Goal: Task Accomplishment & Management: Use online tool/utility

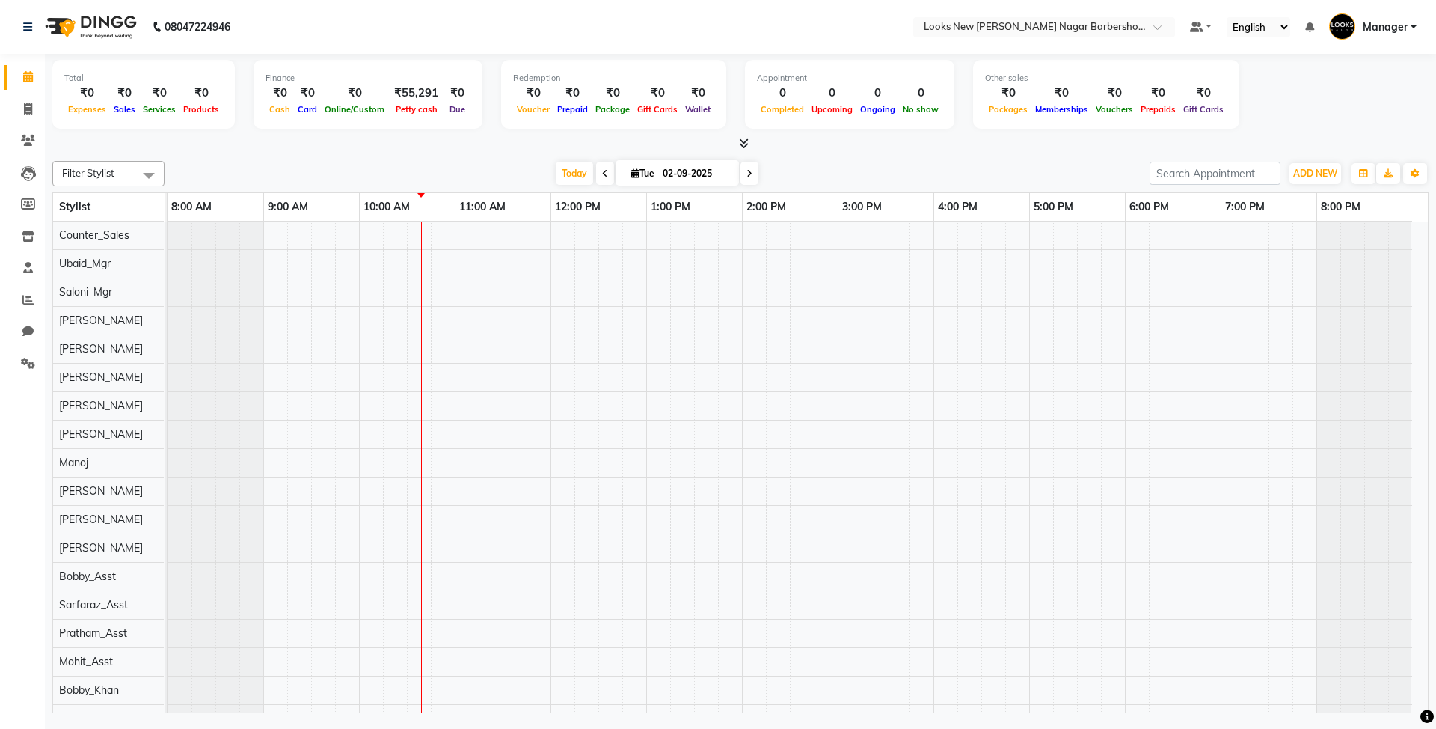
click at [1066, 549] on div at bounding box center [798, 604] width 1260 height 767
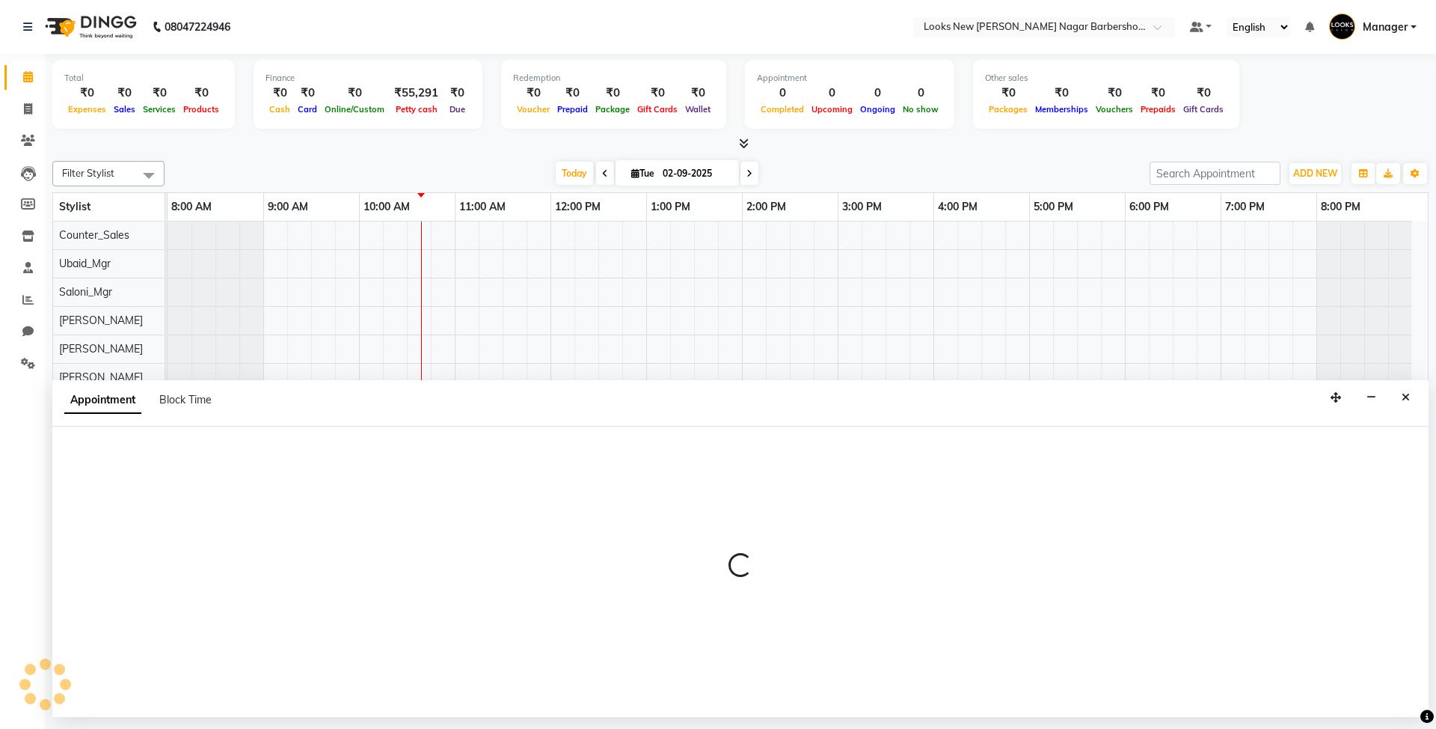
select select "87349"
select select "1035"
select select "tentative"
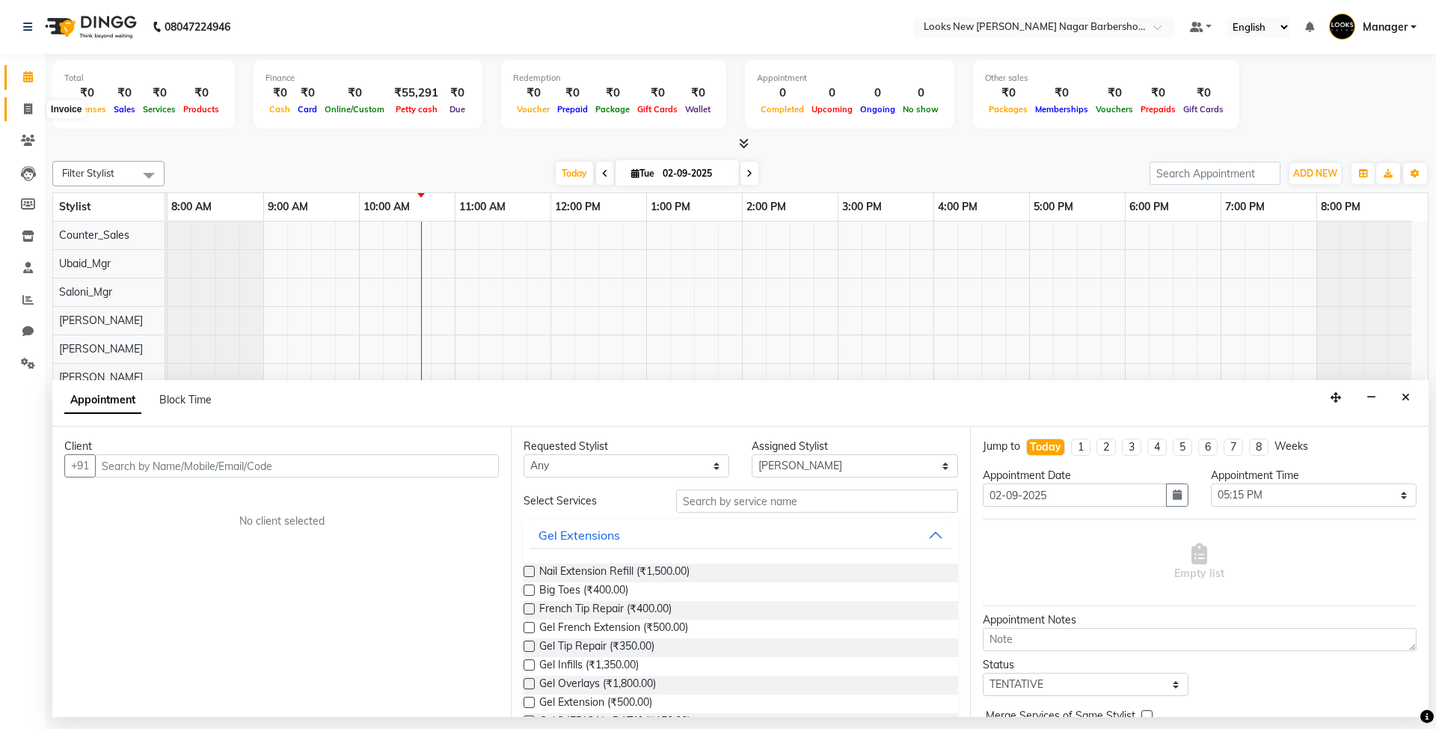
click at [31, 108] on icon at bounding box center [28, 108] width 8 height 11
select select "service"
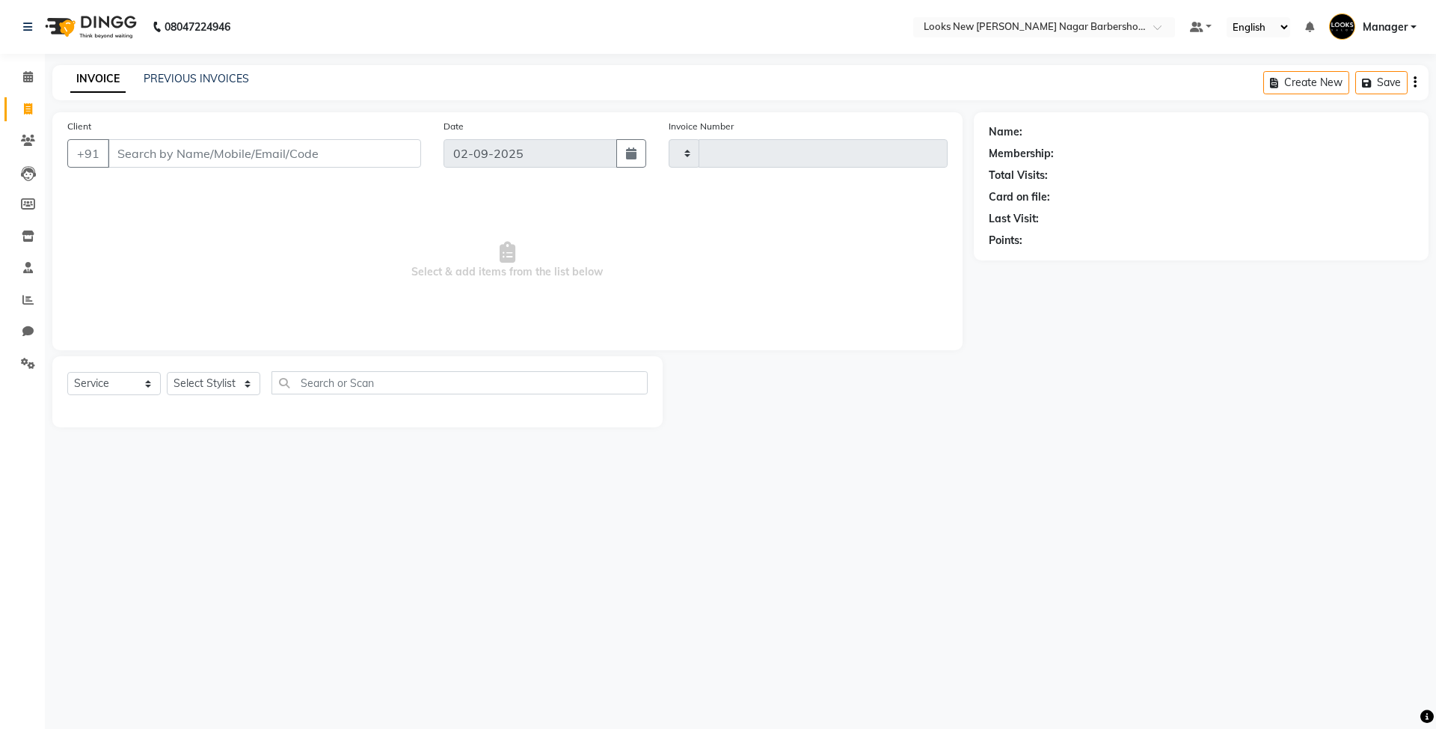
type input "6901"
select select "8705"
click at [31, 76] on icon at bounding box center [28, 76] width 10 height 11
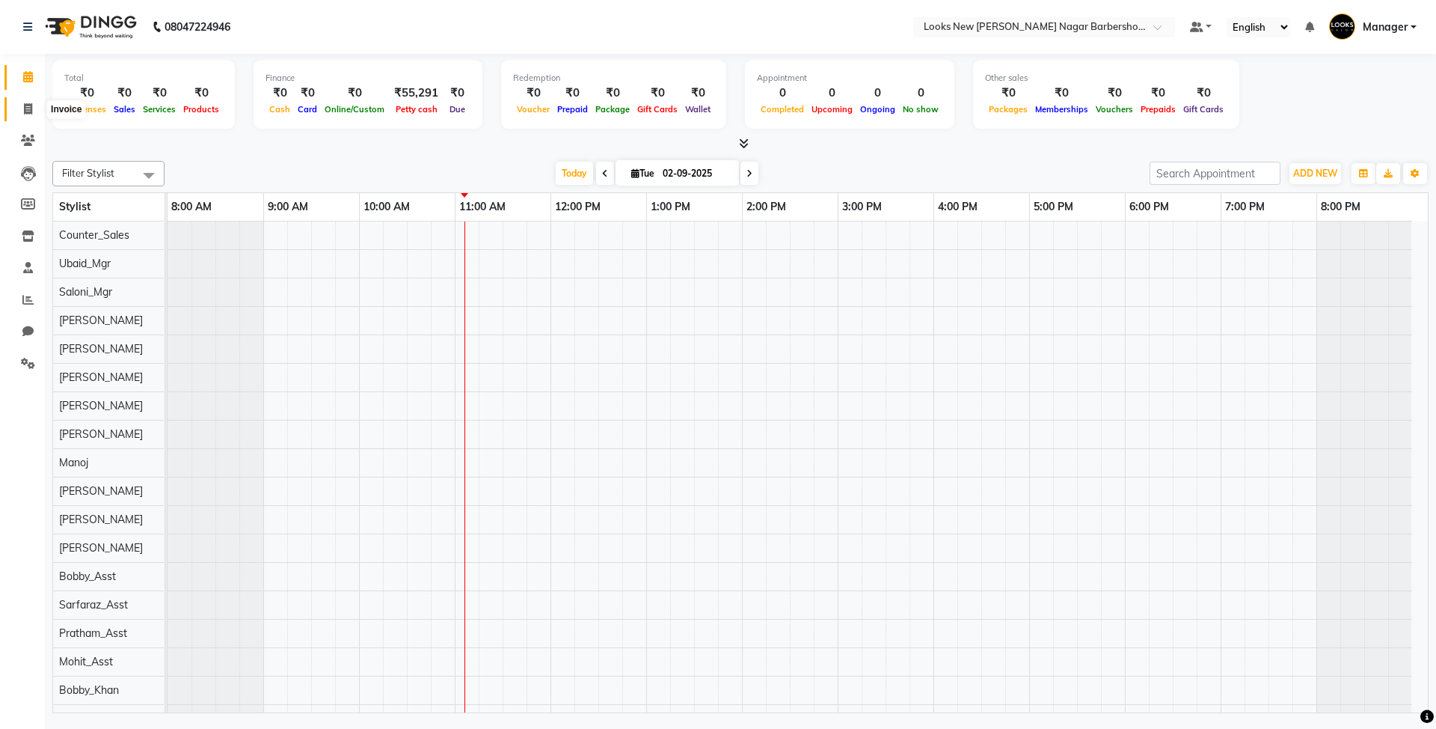
click at [24, 103] on icon at bounding box center [28, 108] width 8 height 11
select select "service"
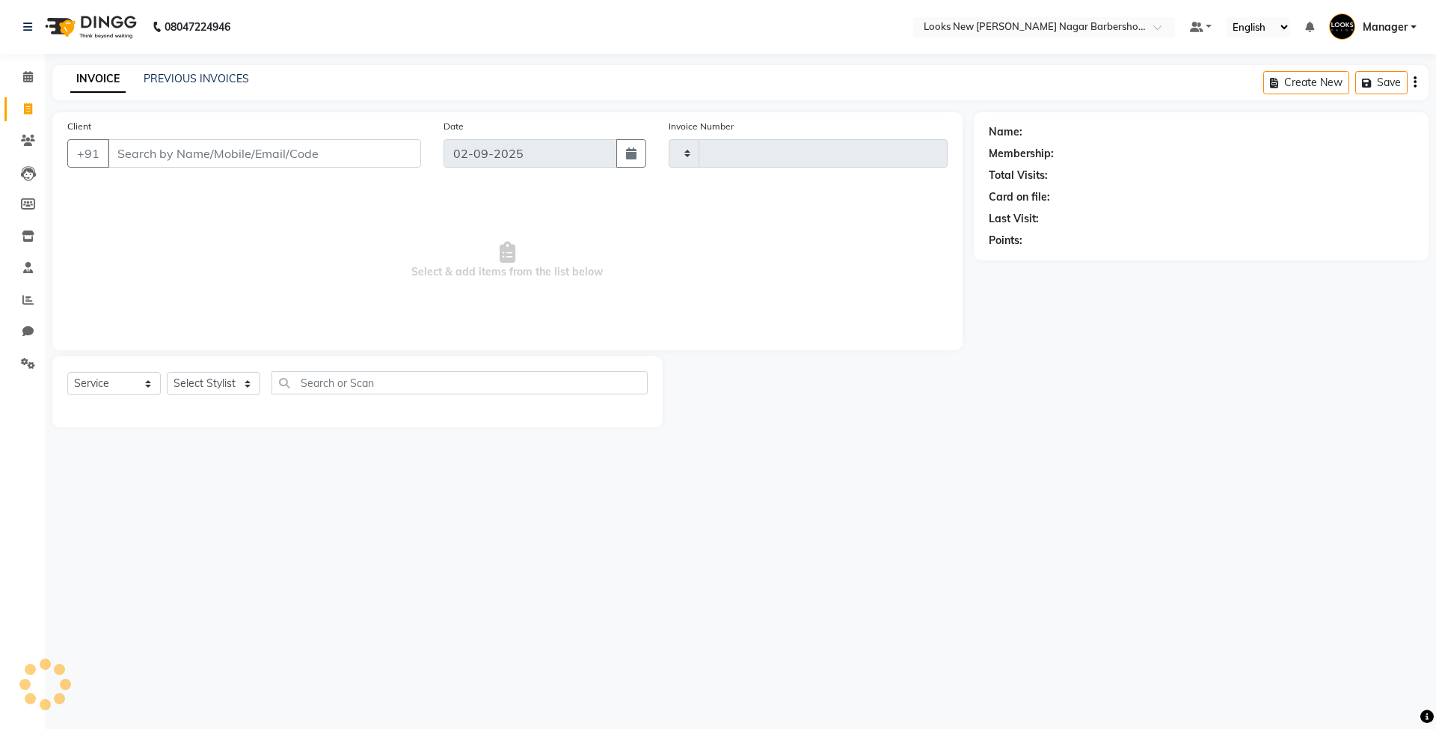
type input "6901"
select select "8705"
type input "4"
type input "9"
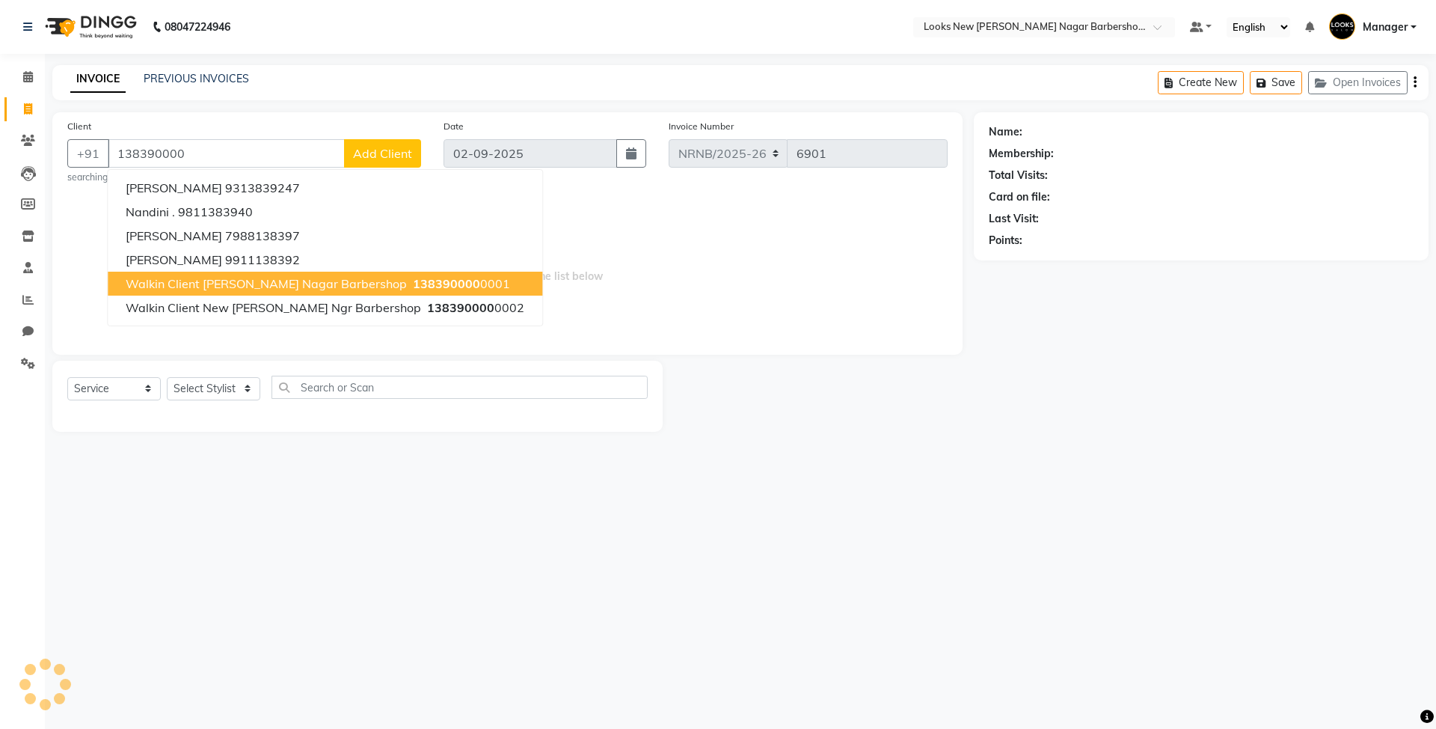
click at [159, 283] on span "Walkin Client [PERSON_NAME] Nagar Barbershop" at bounding box center [266, 283] width 281 height 15
type input "1383900000001"
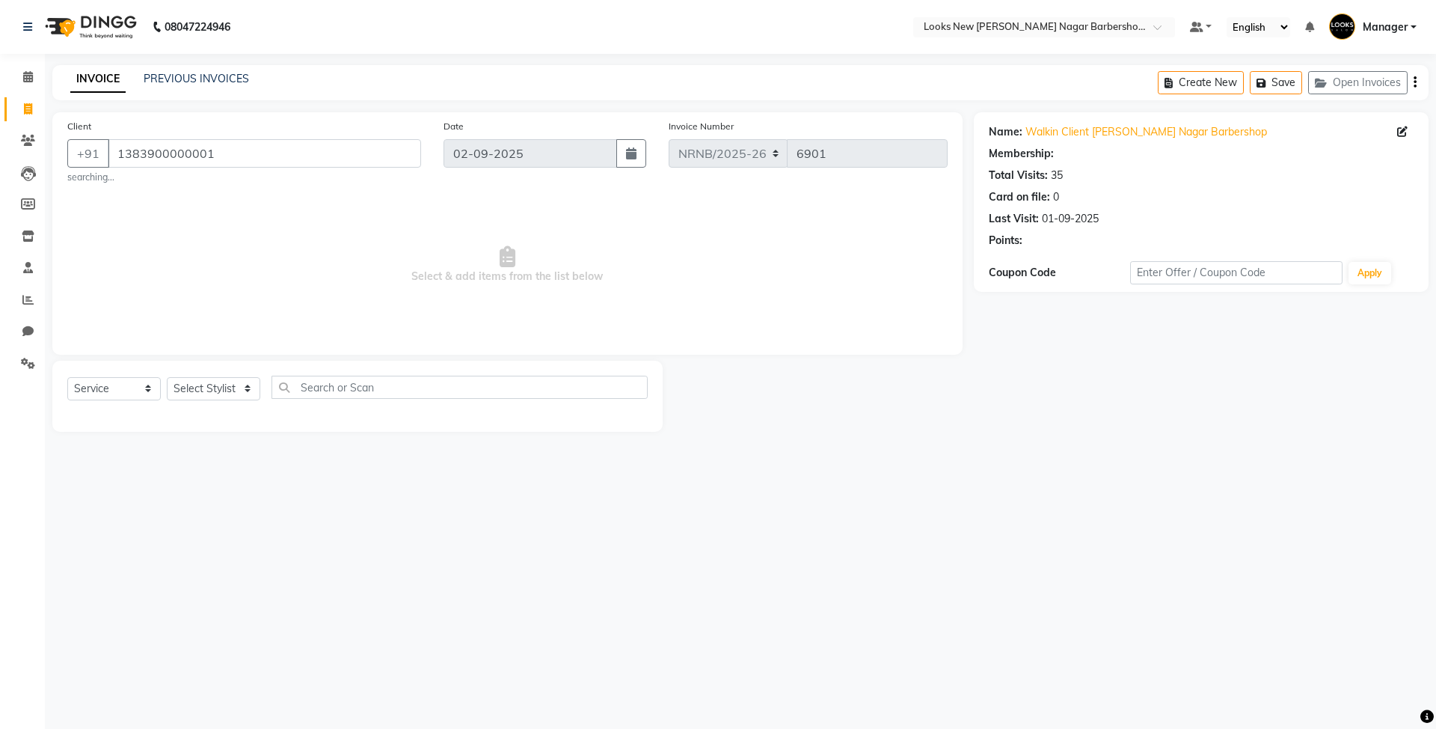
select select "1: Object"
click at [252, 390] on select "Select Stylist Aakash_Pdct [PERSON_NAME] [PERSON_NAME] [PERSON_NAME] Counter_Sa…" at bounding box center [213, 388] width 93 height 23
select select "87355"
click at [252, 390] on select "Select Stylist Aakash_Pdct [PERSON_NAME] [PERSON_NAME] [PERSON_NAME] Counter_Sa…" at bounding box center [213, 388] width 93 height 23
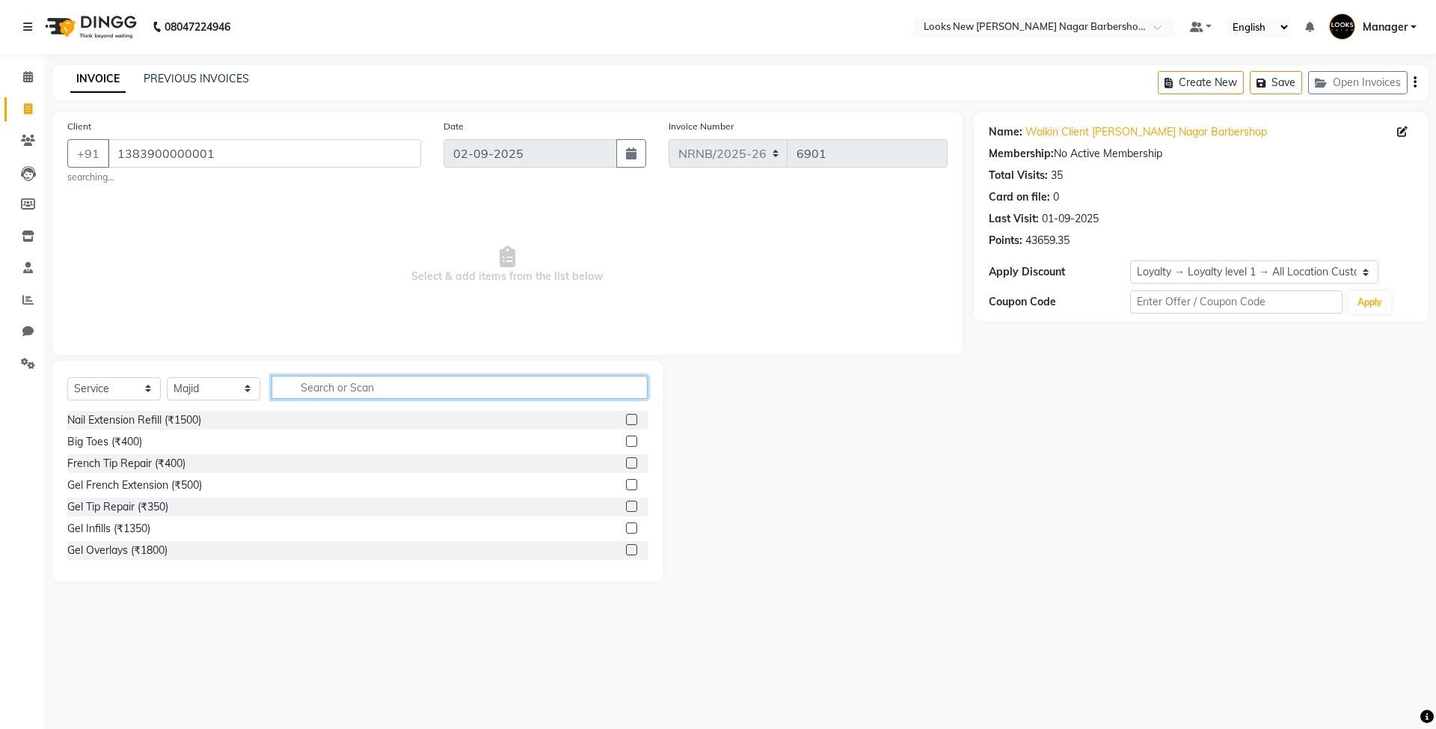
click at [308, 378] on input "text" at bounding box center [460, 386] width 376 height 23
type input "cut"
click at [108, 443] on div "Stylist Cut(M) (₹500)" at bounding box center [116, 442] width 98 height 16
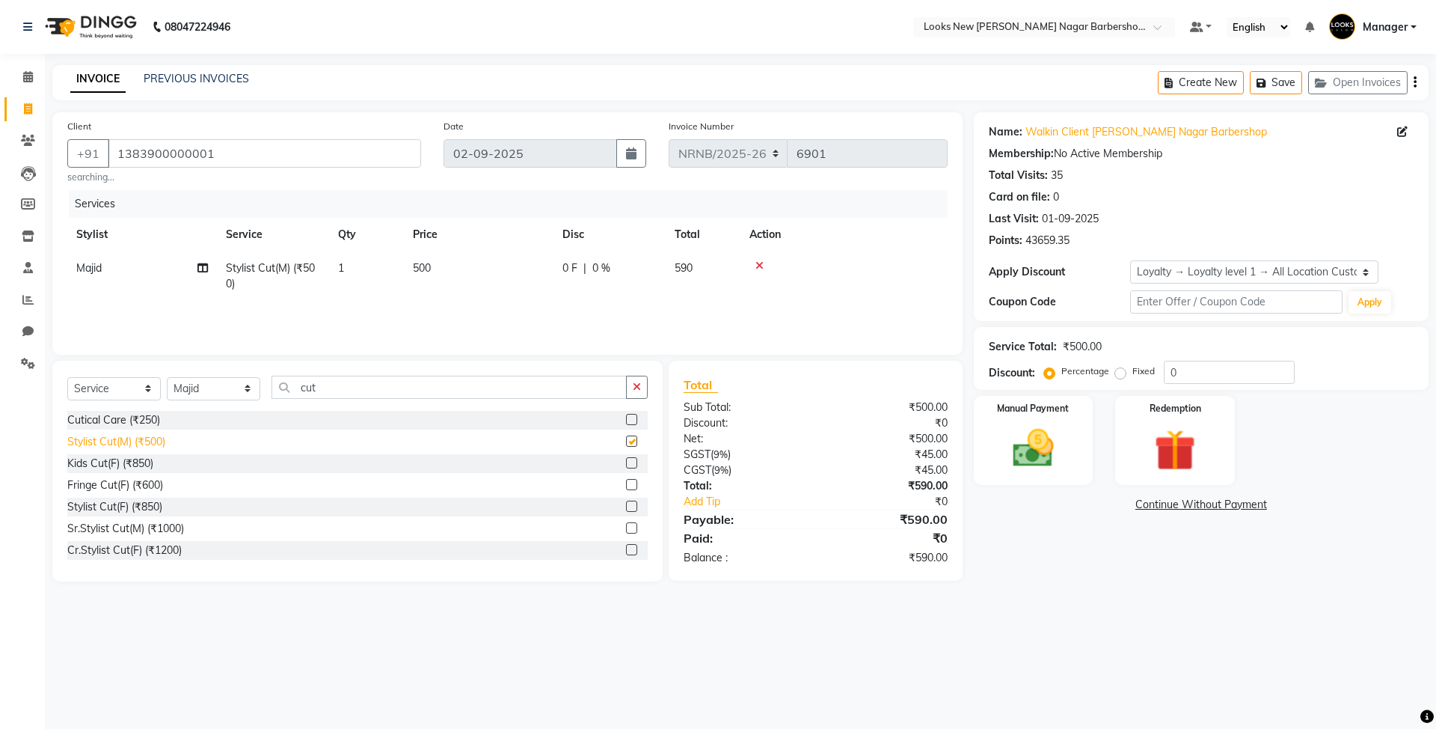
checkbox input "false"
click at [629, 269] on div "0 F | 0 %" at bounding box center [609, 268] width 94 height 16
select select "87355"
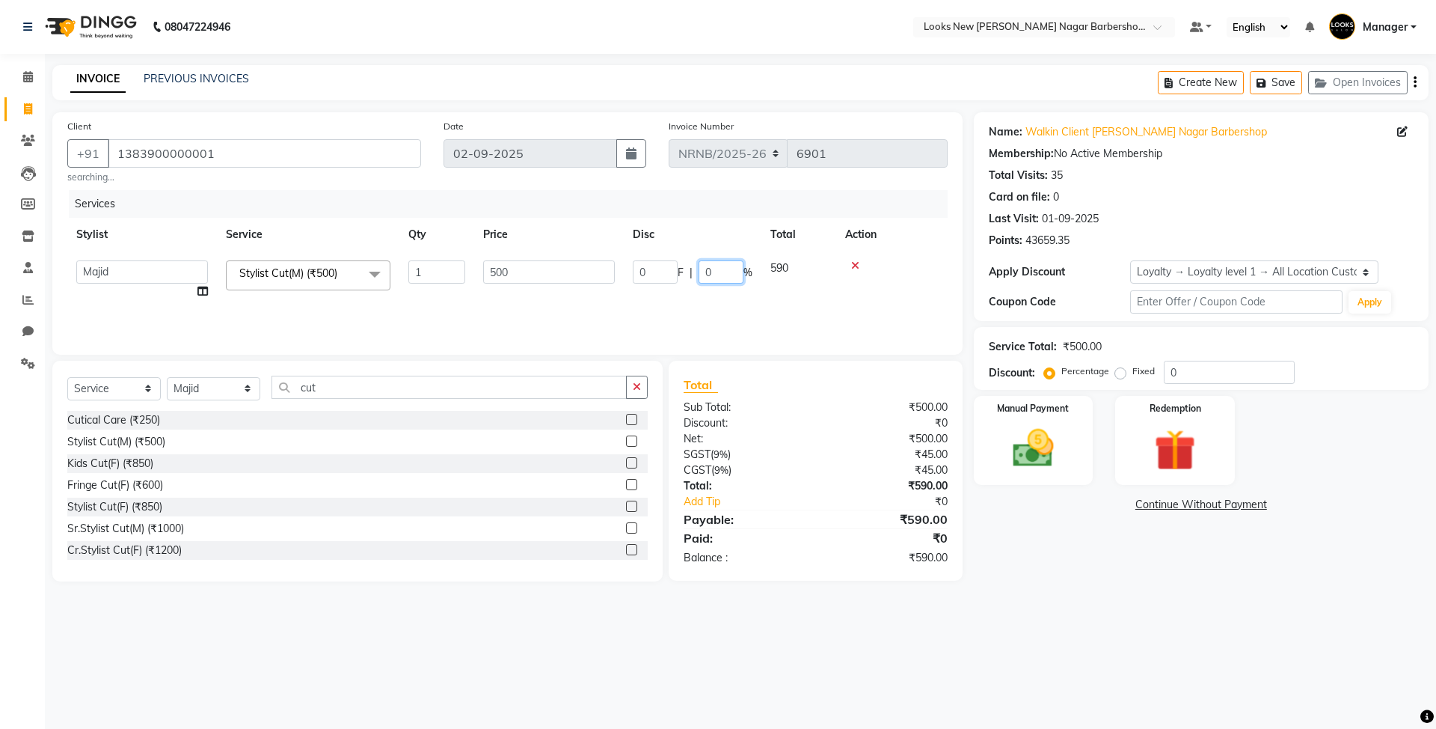
click at [717, 274] on input "0" at bounding box center [721, 271] width 45 height 23
type input "30"
click at [1174, 623] on div "08047224946 Select Location × Looks New [PERSON_NAME] Nagar Barbershop, [GEOGRA…" at bounding box center [718, 364] width 1436 height 729
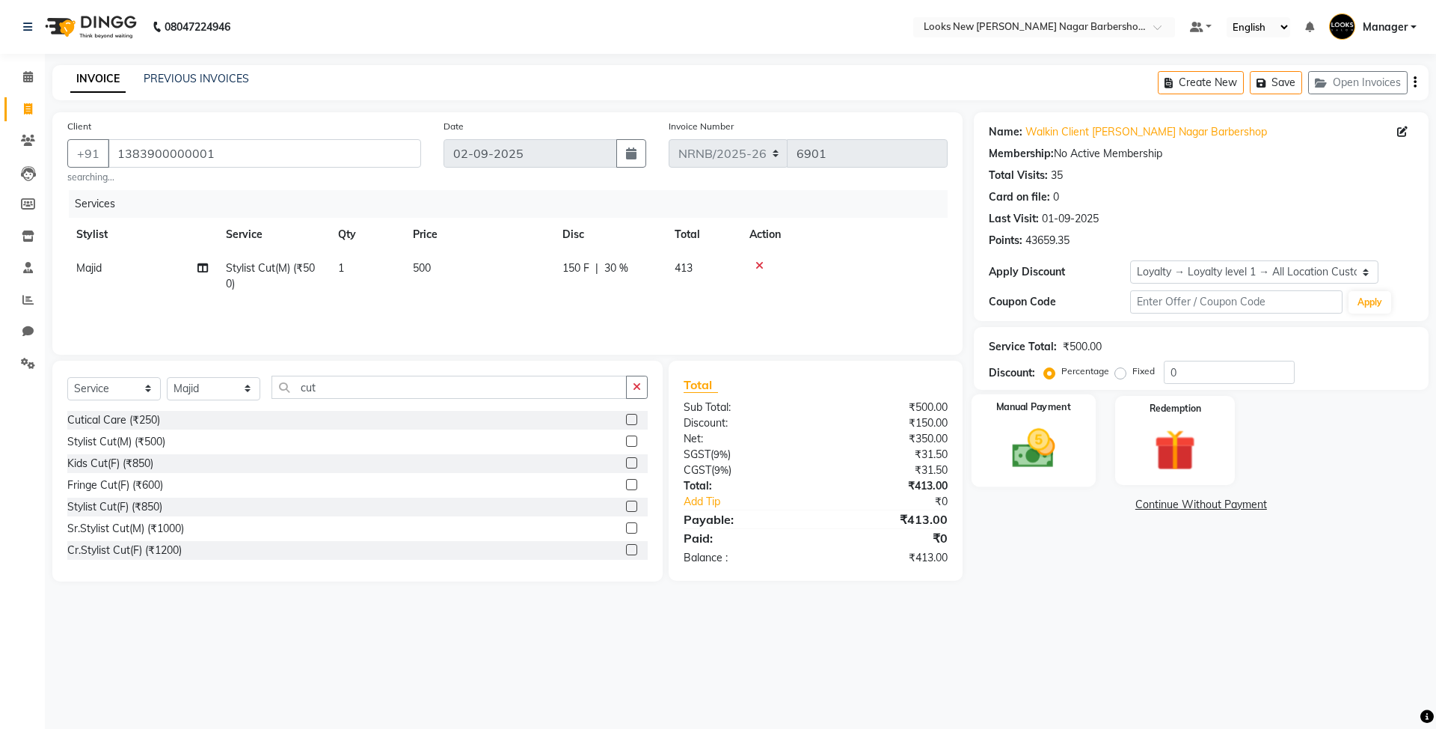
click at [1049, 461] on img at bounding box center [1034, 447] width 70 height 49
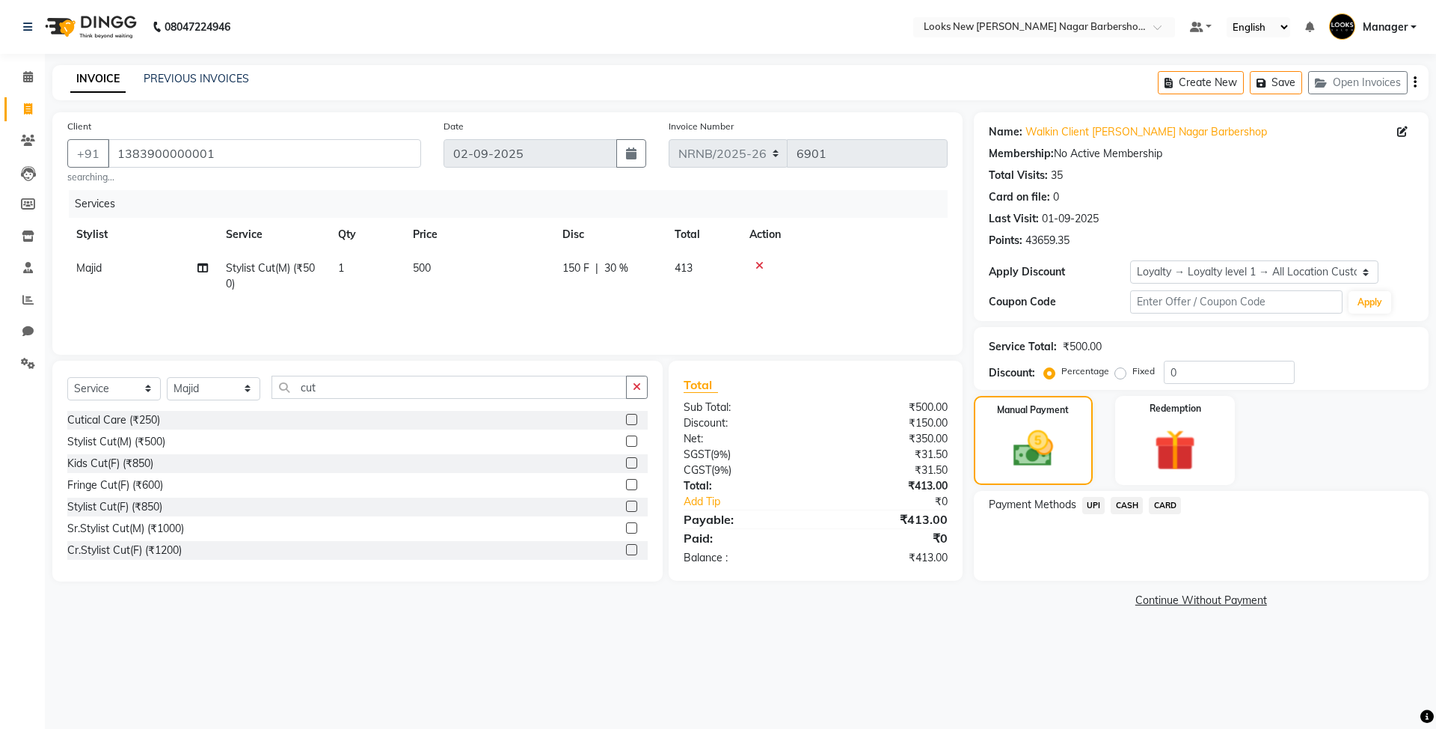
click at [1128, 506] on span "CASH" at bounding box center [1127, 505] width 32 height 17
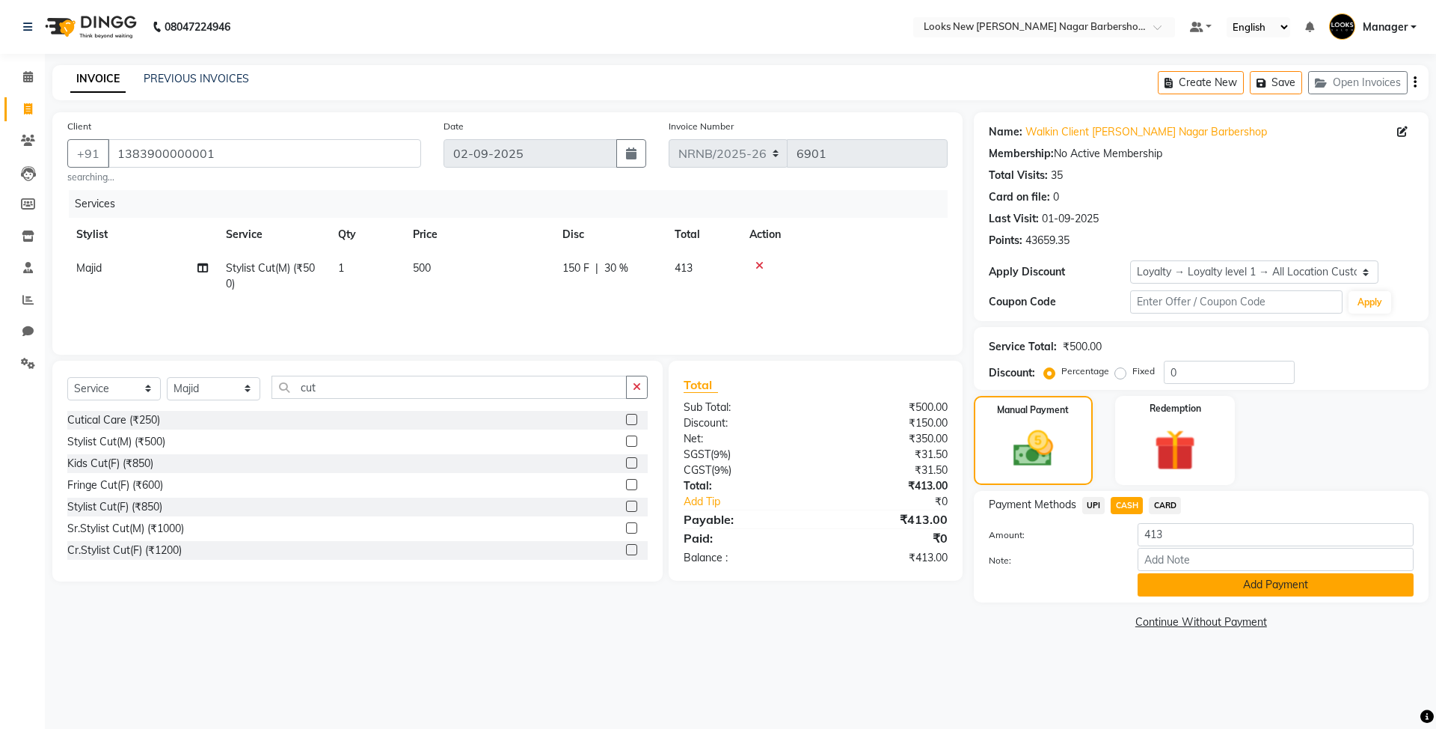
click at [1287, 587] on button "Add Payment" at bounding box center [1276, 584] width 276 height 23
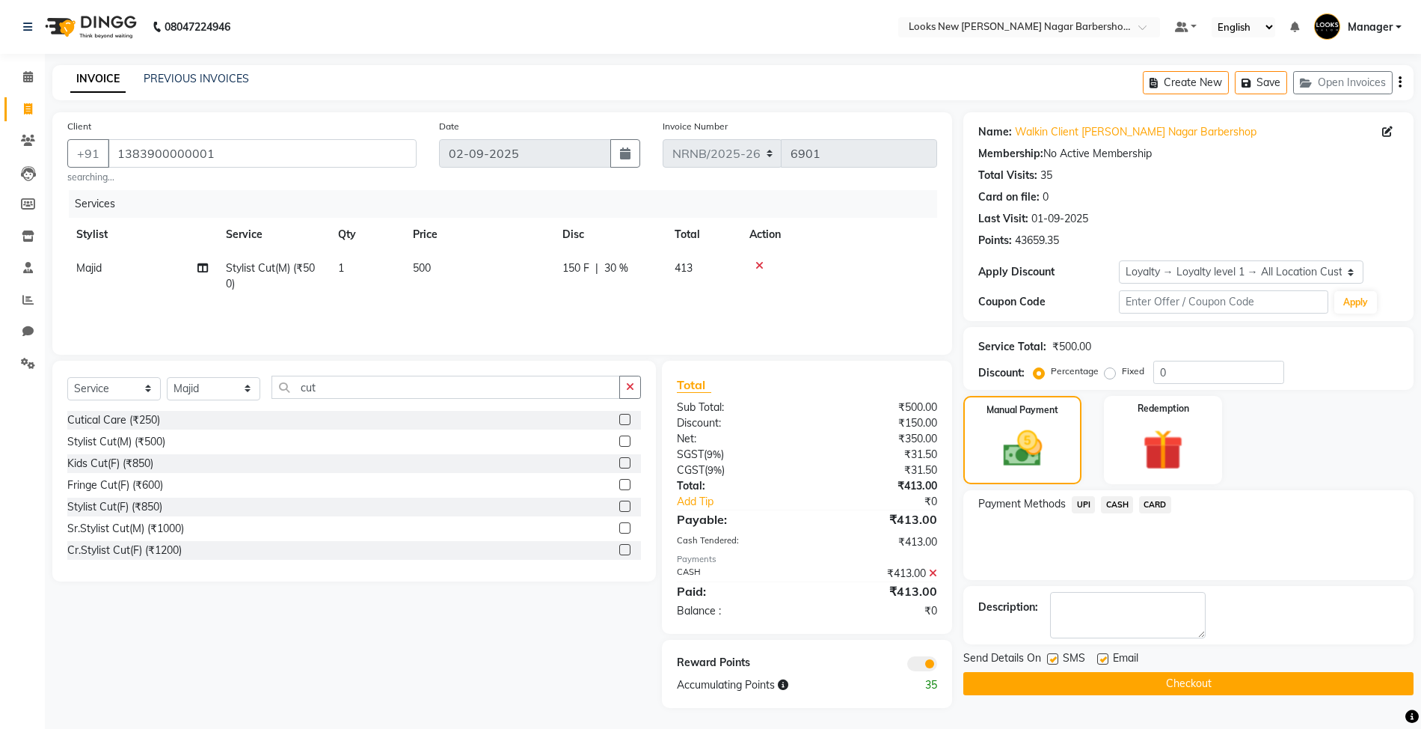
click at [1143, 689] on button "Checkout" at bounding box center [1188, 683] width 450 height 23
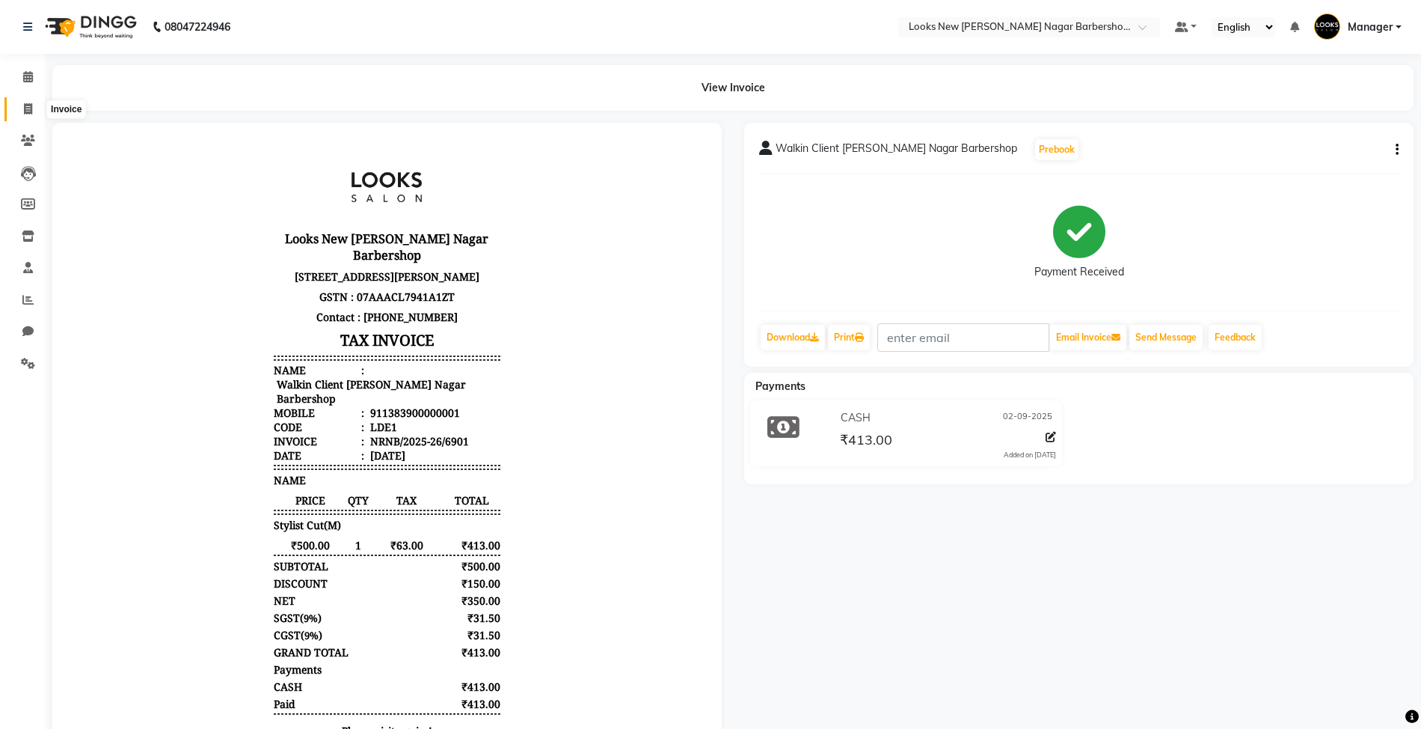
click at [28, 105] on icon at bounding box center [28, 108] width 8 height 11
select select "service"
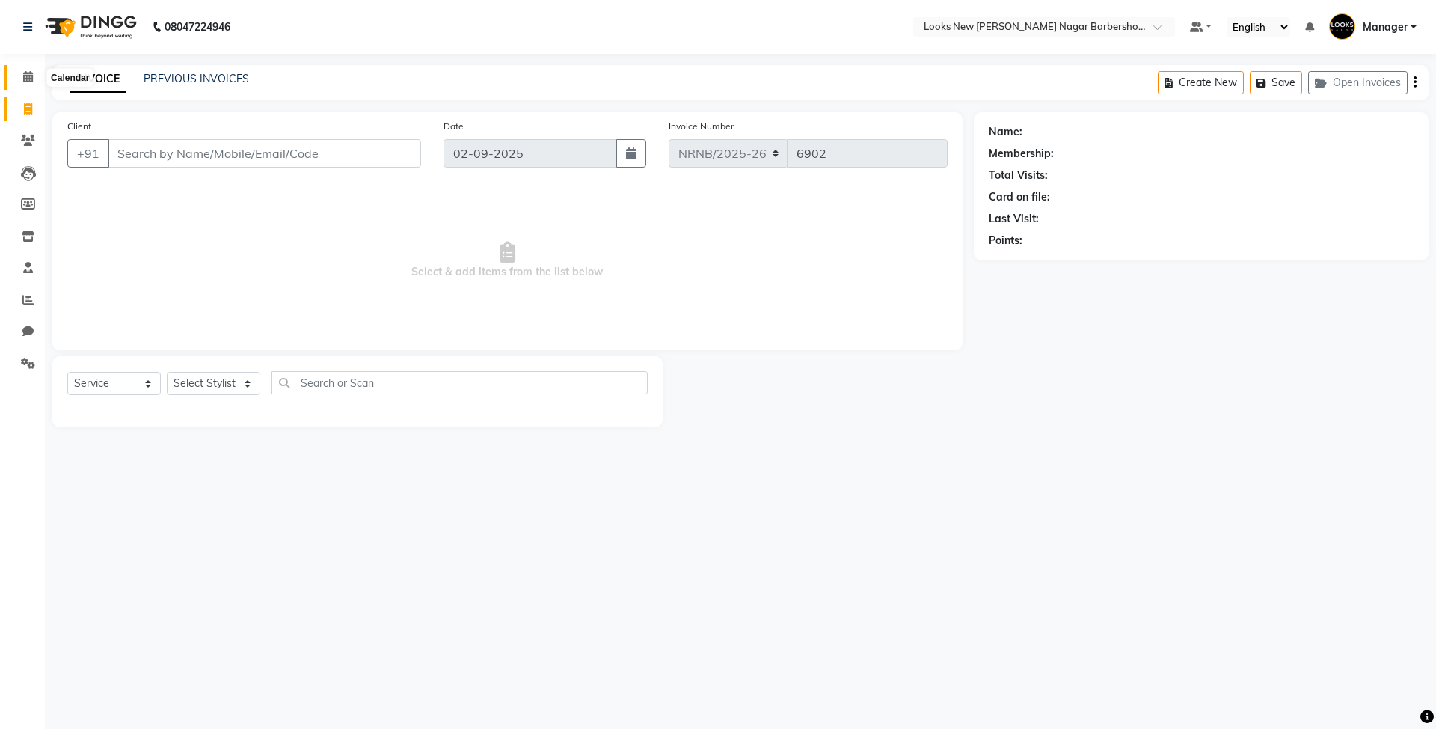
click at [19, 79] on span at bounding box center [28, 77] width 26 height 17
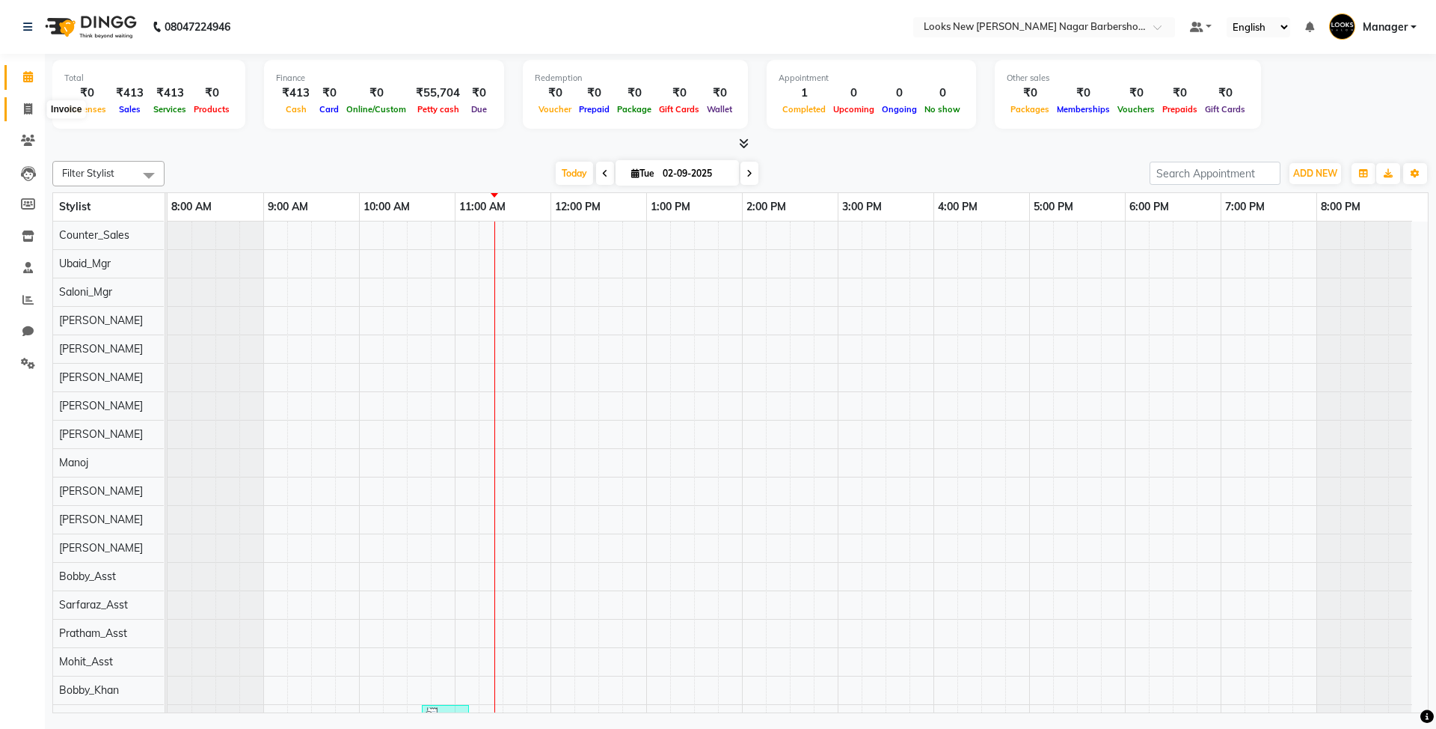
click at [28, 109] on icon at bounding box center [28, 108] width 8 height 11
select select "service"
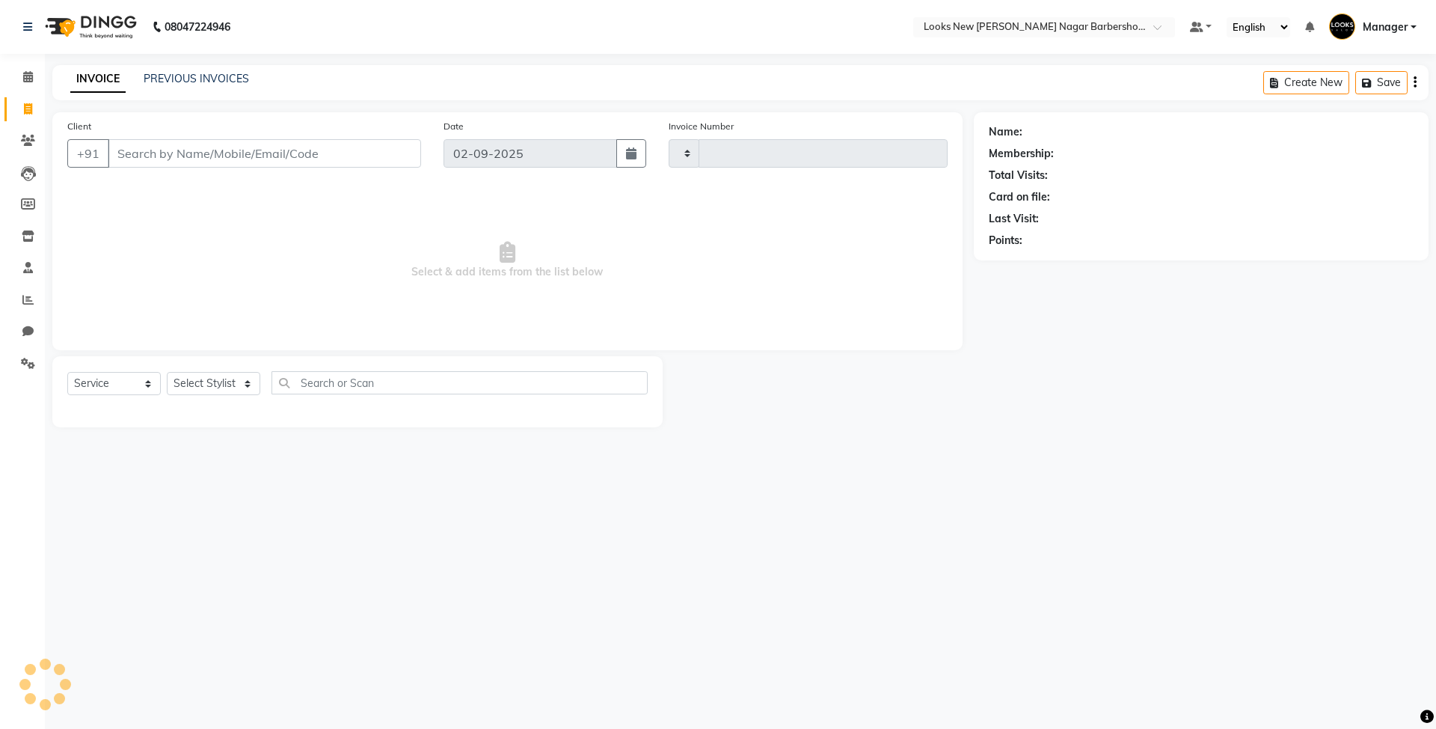
type input "6902"
select select "8705"
click at [208, 73] on link "PREVIOUS INVOICES" at bounding box center [196, 78] width 105 height 13
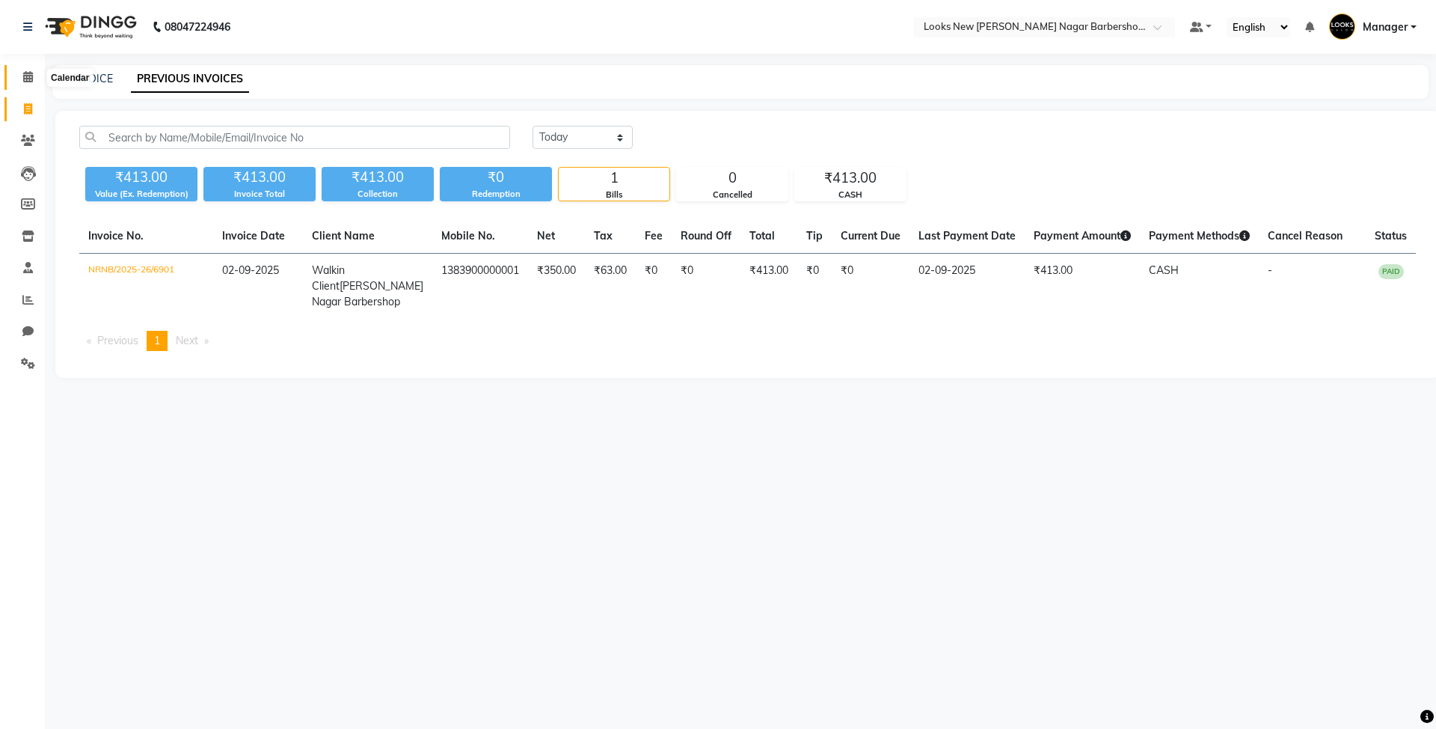
click at [28, 76] on icon at bounding box center [28, 76] width 10 height 11
